Goal: Task Accomplishment & Management: Use online tool/utility

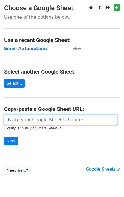
click at [23, 117] on input "url" at bounding box center [60, 120] width 113 height 10
paste input "https://docs.google.com/spreadsheets/d/1Vx26EsMGWoNhYBkBGwJd7XtP-6PXnF__b8aV9pA…"
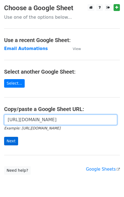
type input "https://docs.google.com/spreadsheets/d/1Vx26EsMGWoNhYBkBGwJd7XtP-6PXnF__b8aV9pA…"
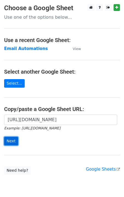
click at [10, 143] on input "Next" at bounding box center [11, 141] width 14 height 9
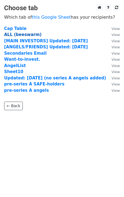
click at [14, 35] on strong "ALL (beeswarm)" at bounding box center [23, 34] width 38 height 5
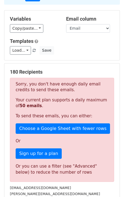
scroll to position [41, 0]
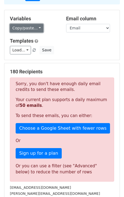
click at [23, 31] on link "Copy/paste..." at bounding box center [27, 28] width 34 height 9
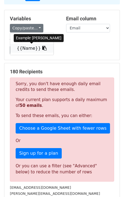
click at [36, 48] on link "{{Name}}" at bounding box center [31, 48] width 43 height 9
